Goal: Navigation & Orientation: Find specific page/section

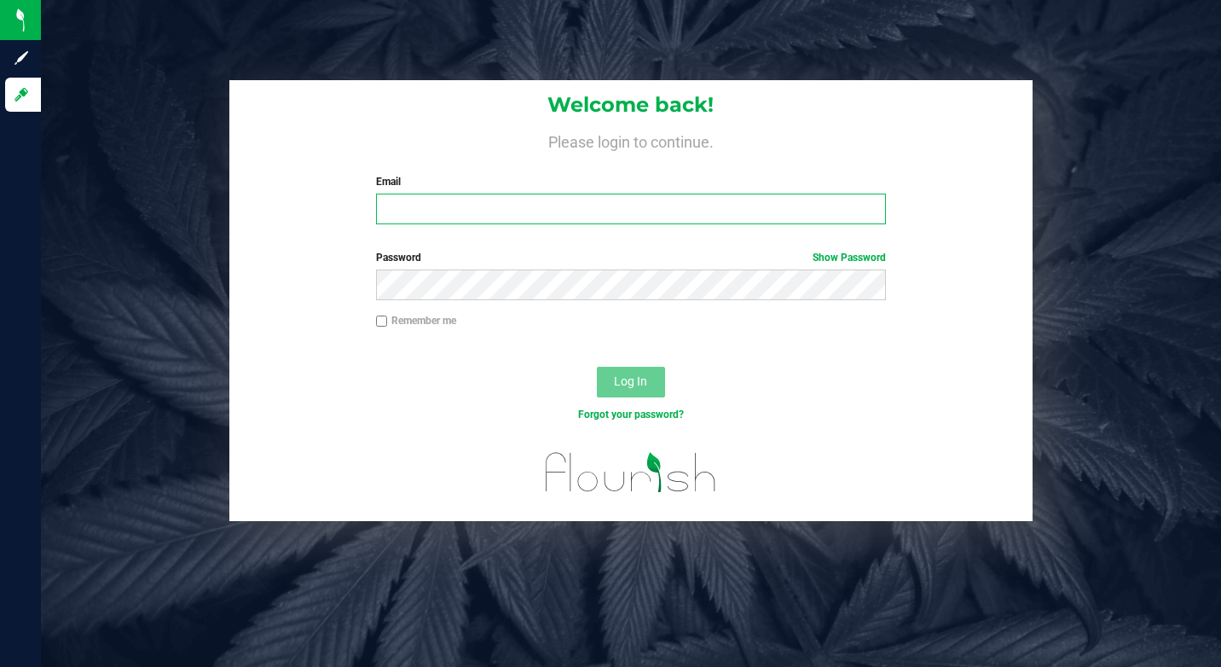
click at [530, 209] on input "Email" at bounding box center [631, 209] width 510 height 31
type input "[EMAIL_ADDRESS][DOMAIN_NAME]"
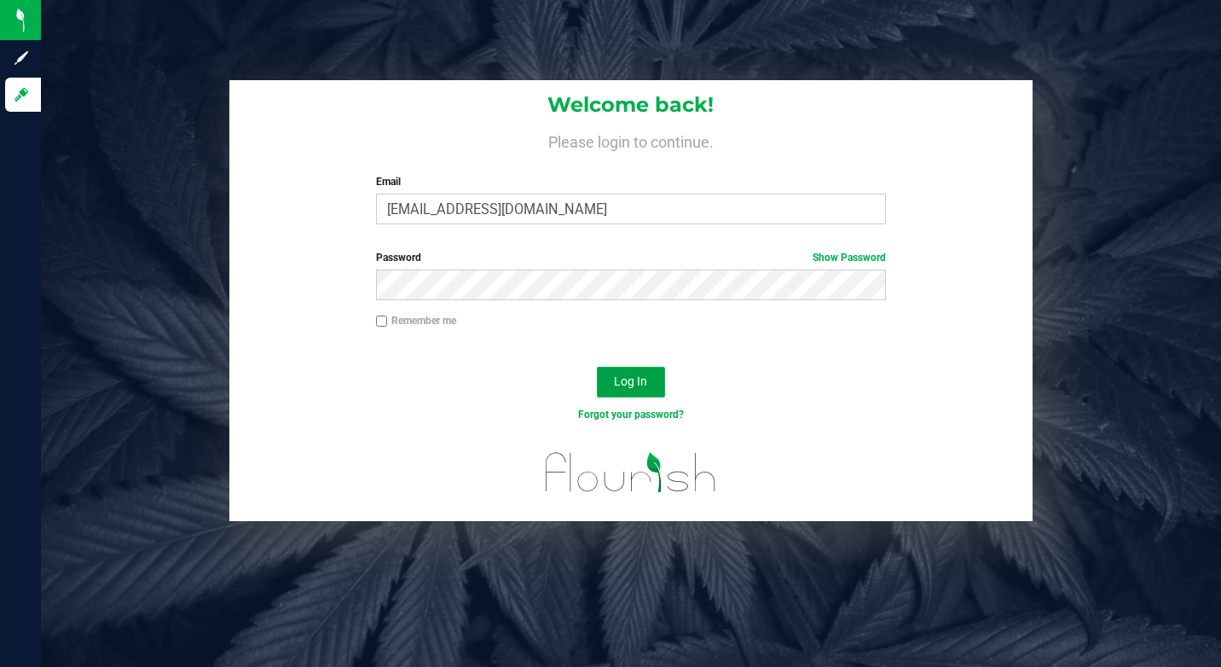
click at [601, 376] on button "Log In" at bounding box center [631, 382] width 68 height 31
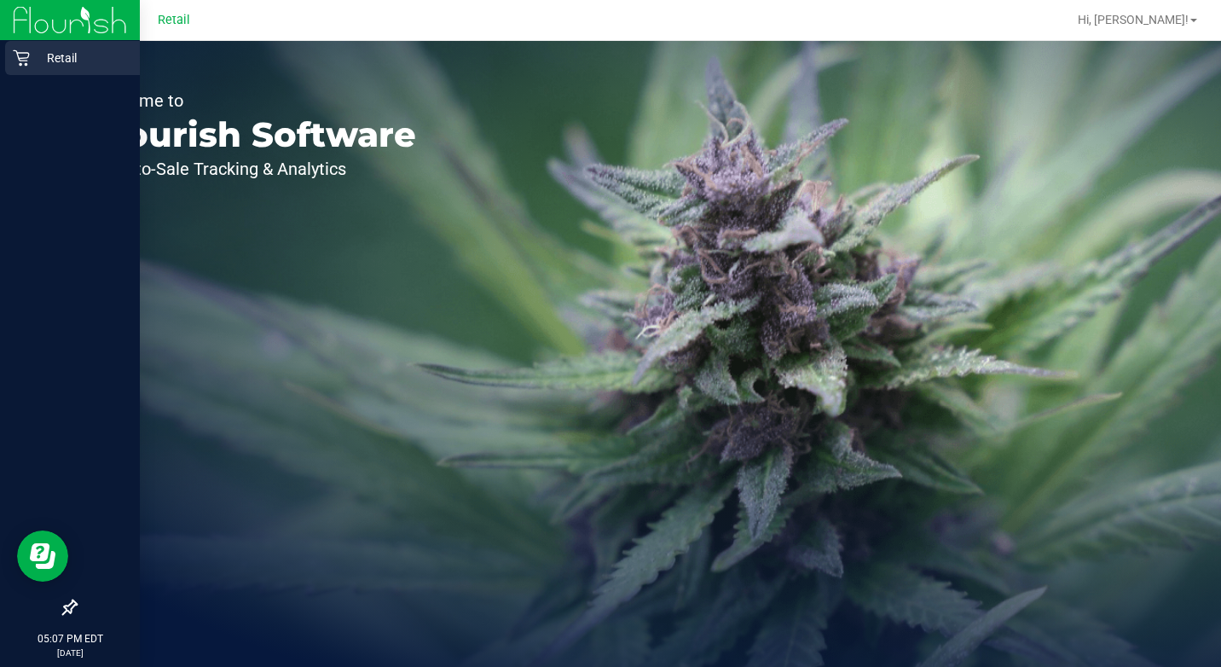
click at [30, 57] on p "Retail" at bounding box center [81, 58] width 102 height 20
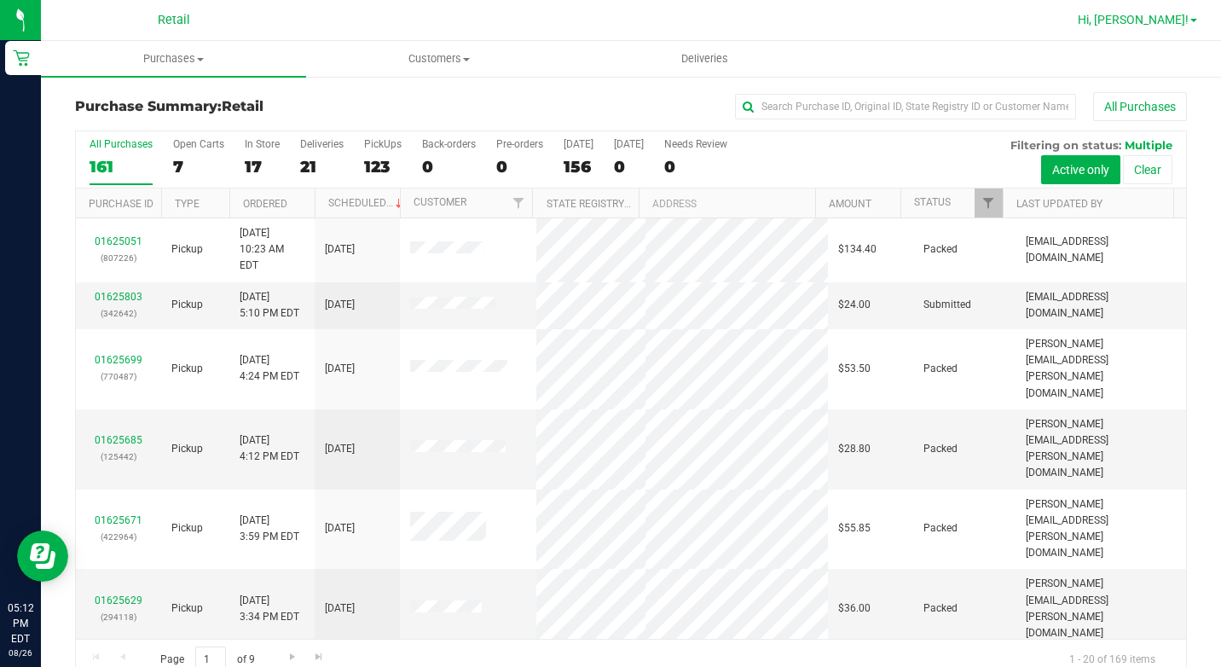
click at [1175, 24] on span "Hi, [PERSON_NAME]!" at bounding box center [1133, 20] width 111 height 14
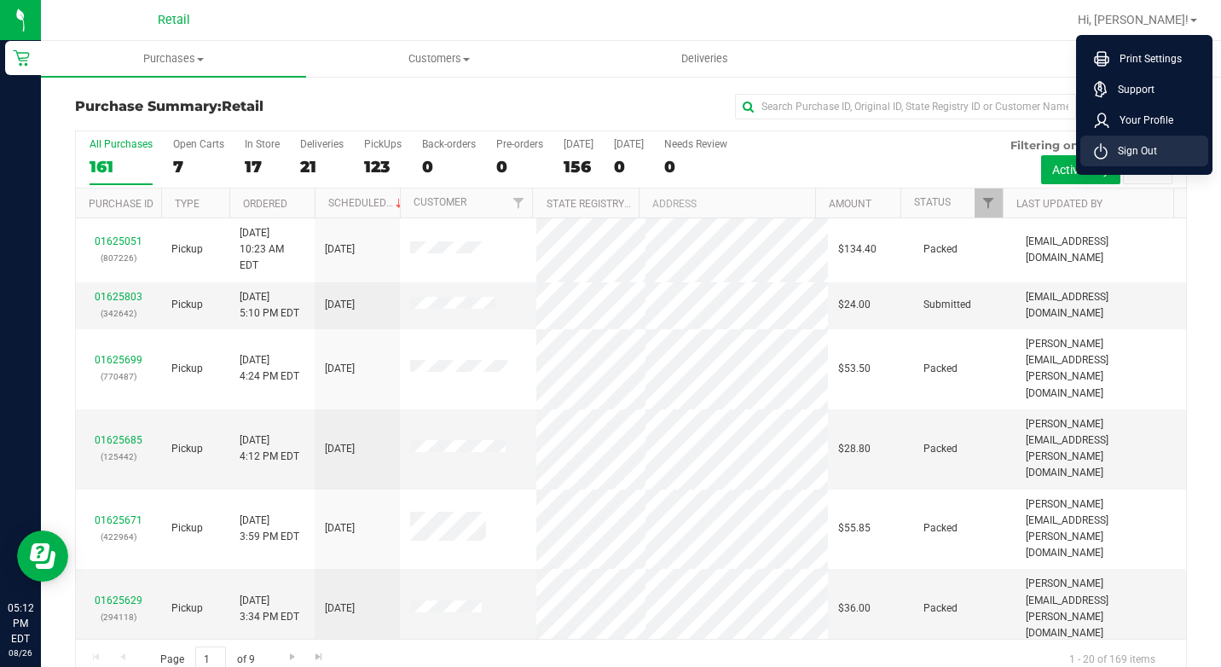
click at [1115, 144] on span "Sign Out" at bounding box center [1132, 150] width 49 height 17
